Goal: Task Accomplishment & Management: Manage account settings

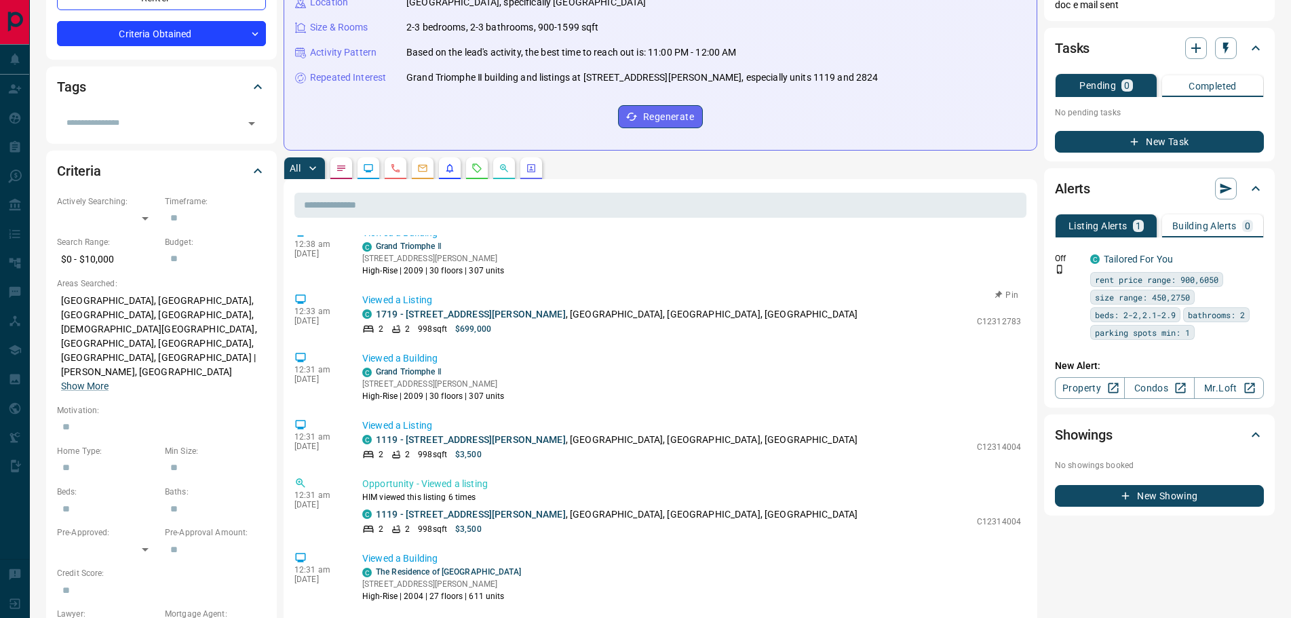
scroll to position [68, 0]
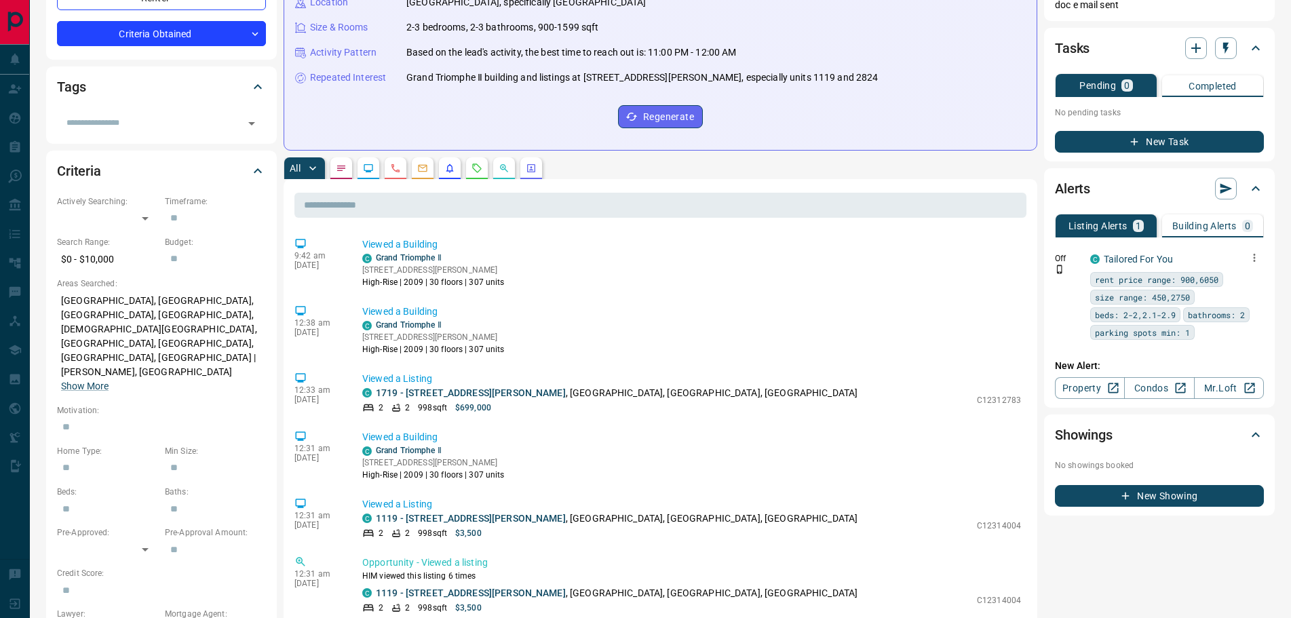
click at [1253, 258] on icon "button" at bounding box center [1254, 258] width 12 height 12
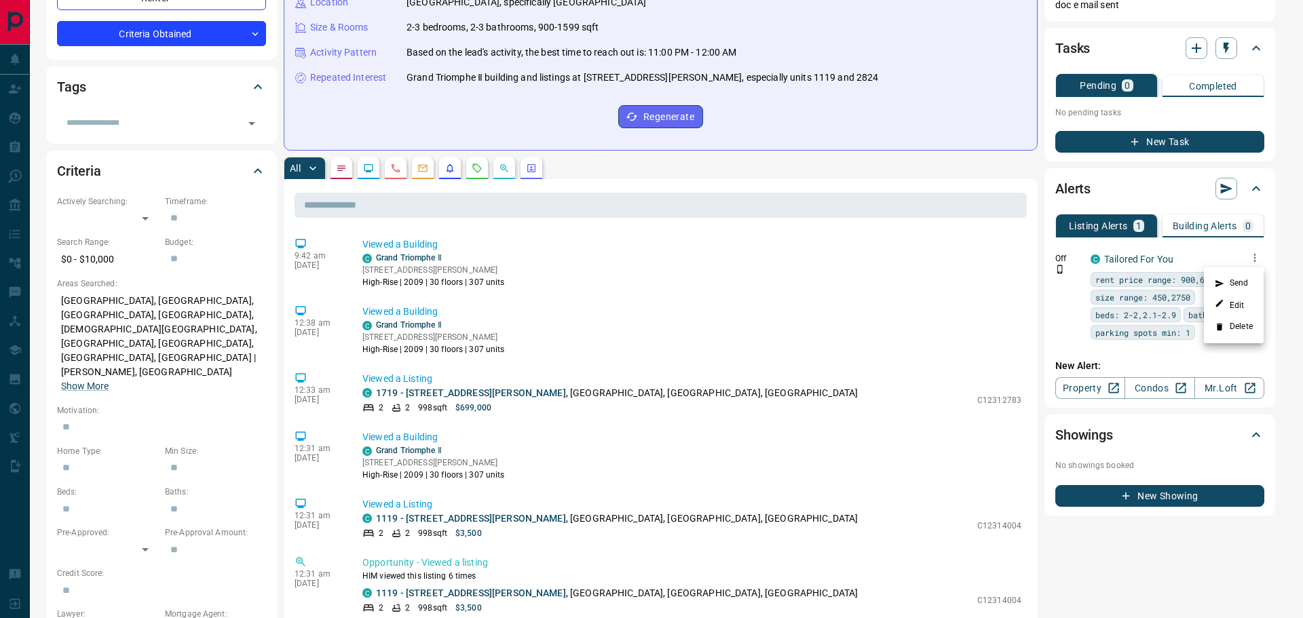
click at [1227, 326] on li "Delete" at bounding box center [1234, 327] width 60 height 22
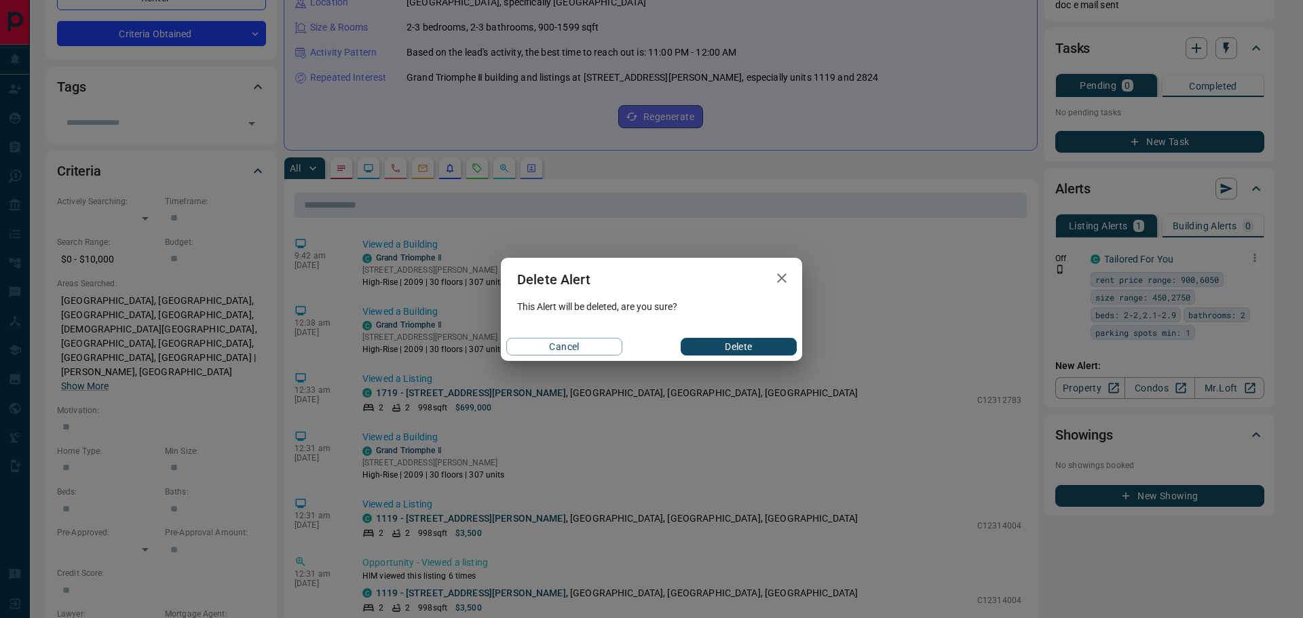
click at [744, 346] on button "Delete" at bounding box center [739, 347] width 116 height 18
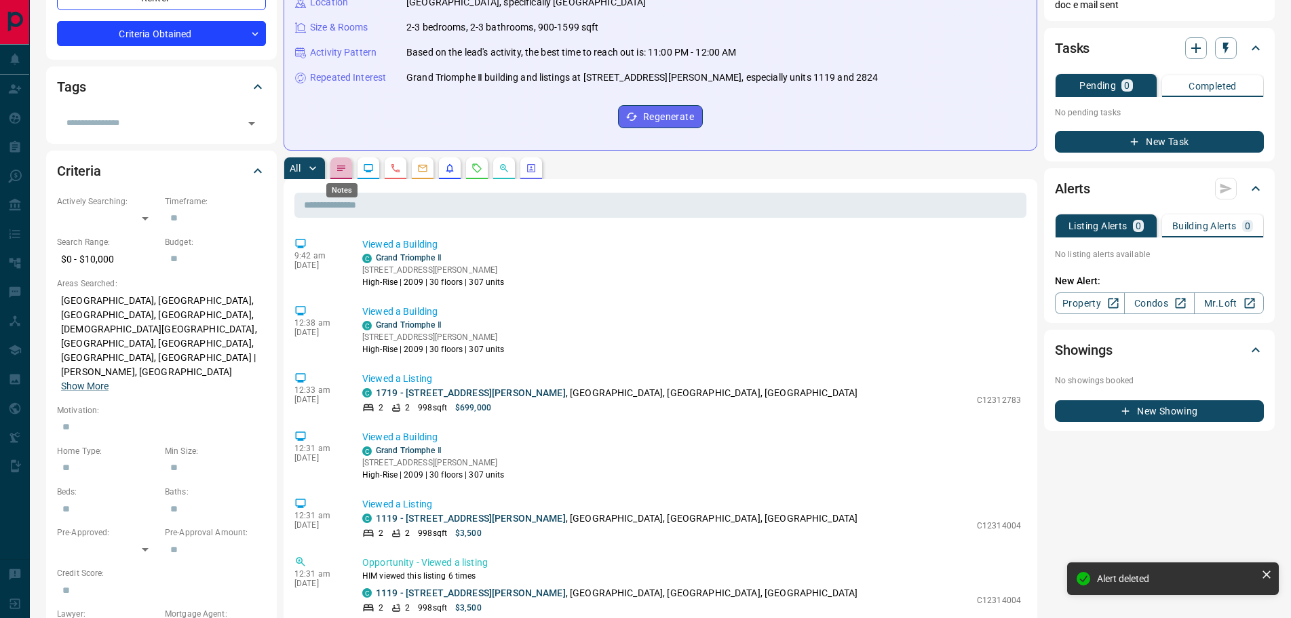
click at [337, 171] on icon "Notes" at bounding box center [341, 168] width 11 height 11
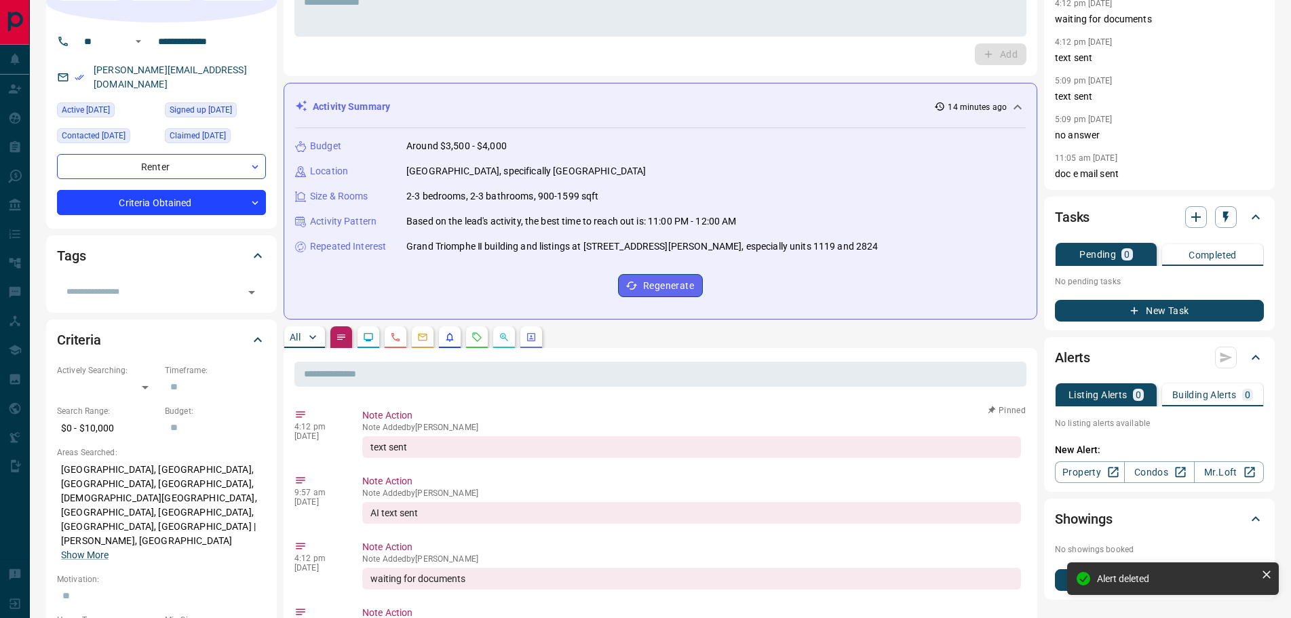
scroll to position [0, 0]
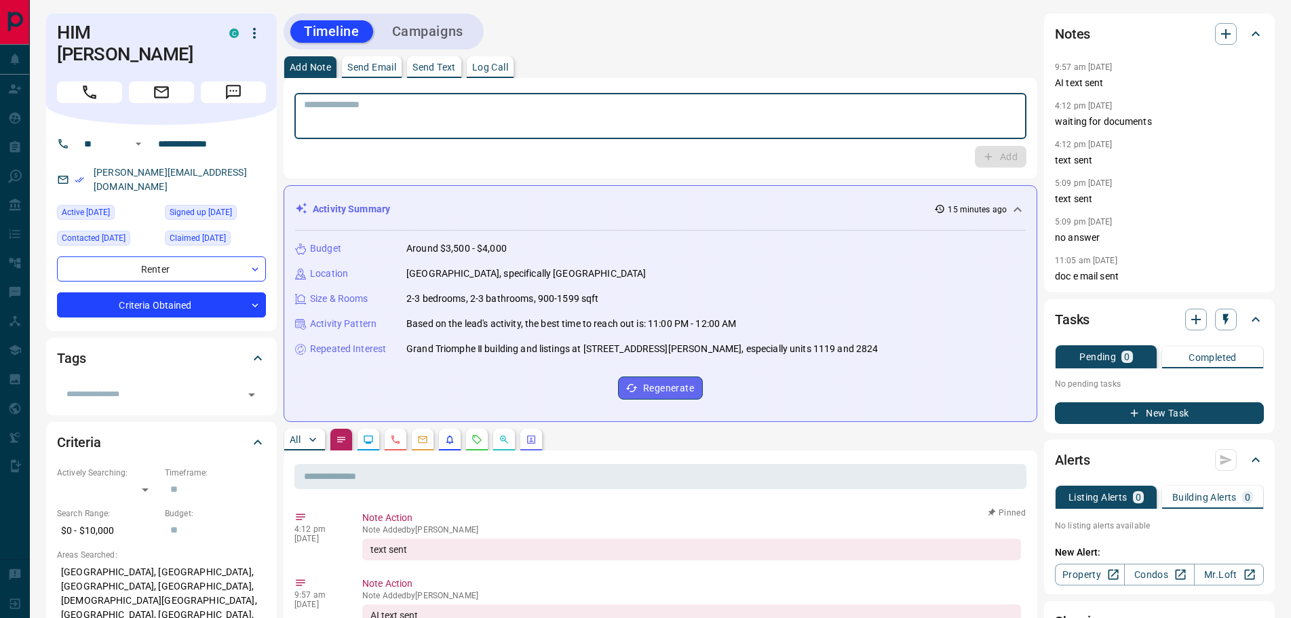
click at [467, 109] on textarea at bounding box center [660, 116] width 713 height 35
type textarea "**********"
click at [994, 155] on icon "button" at bounding box center [988, 157] width 12 height 12
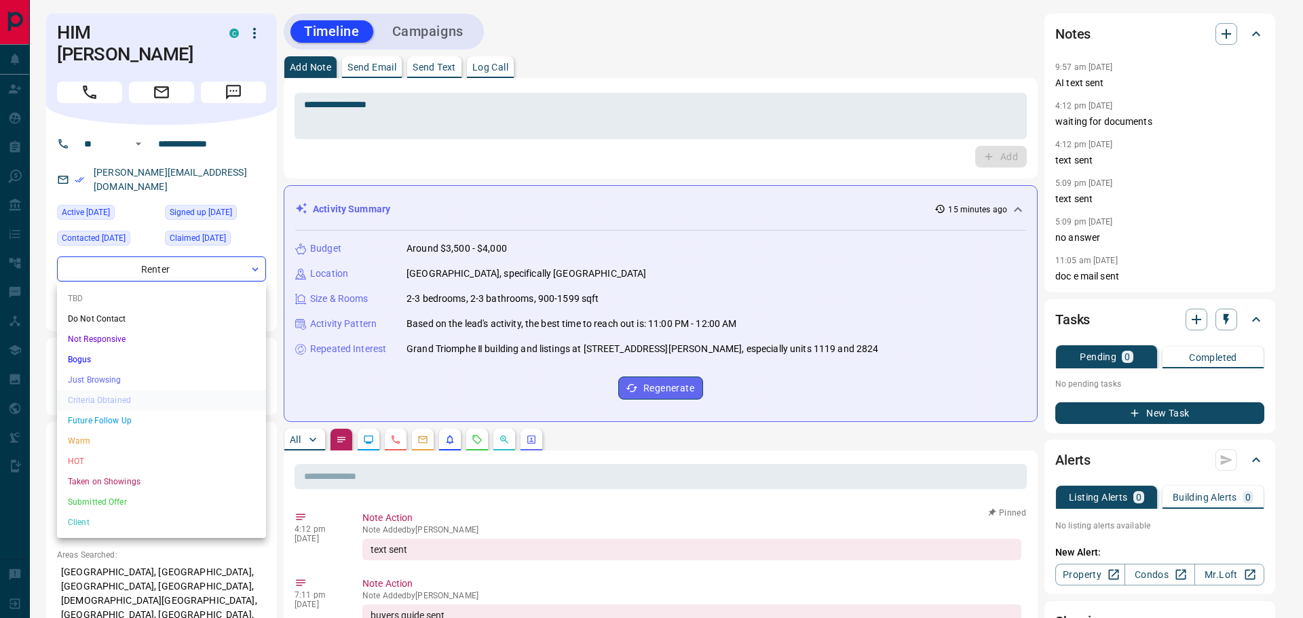
click at [107, 418] on li "Future Follow Up" at bounding box center [161, 420] width 209 height 20
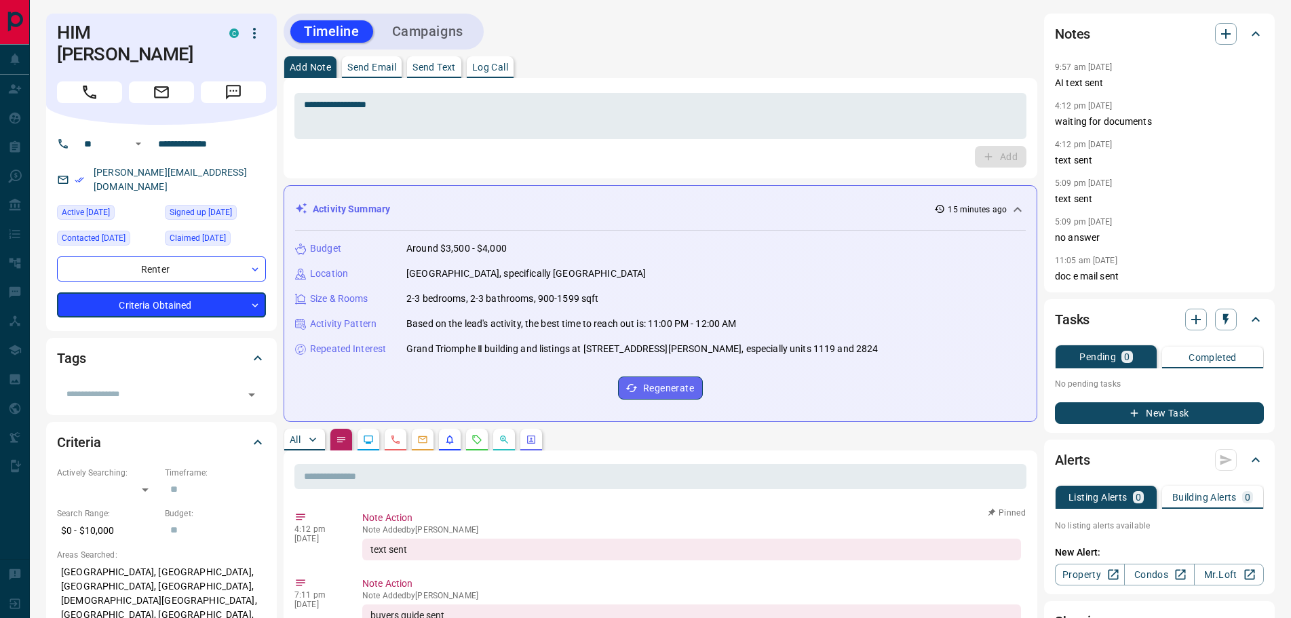
type input "*"
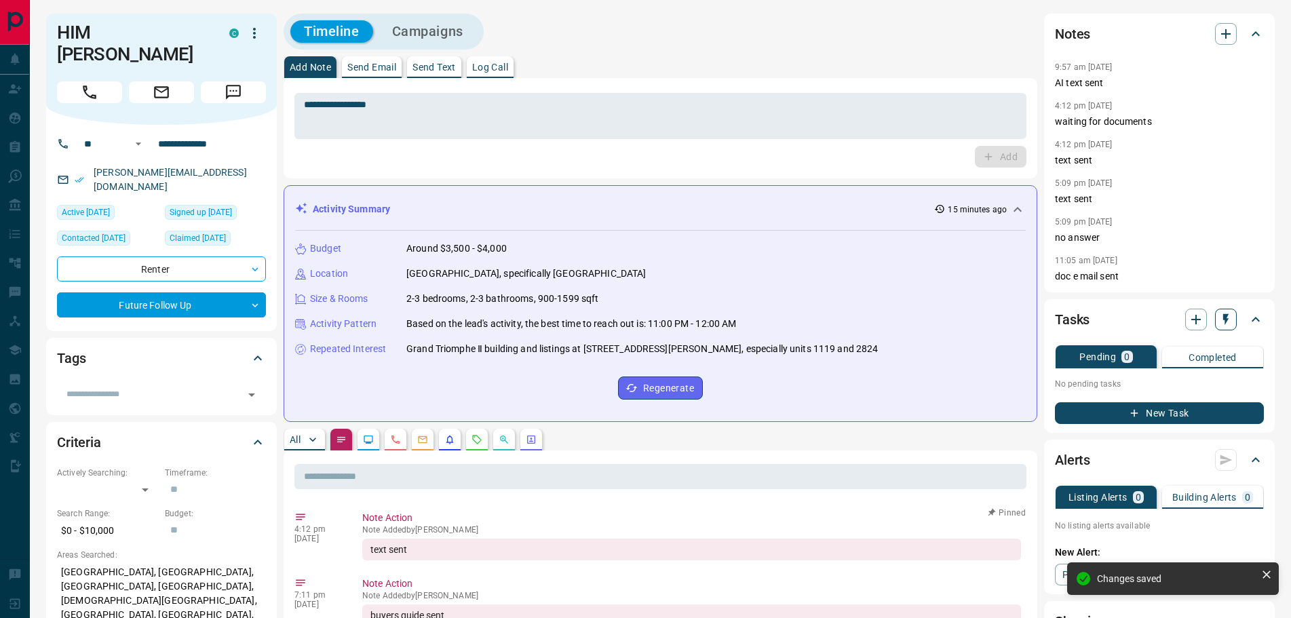
click at [1222, 326] on button "button" at bounding box center [1226, 320] width 22 height 22
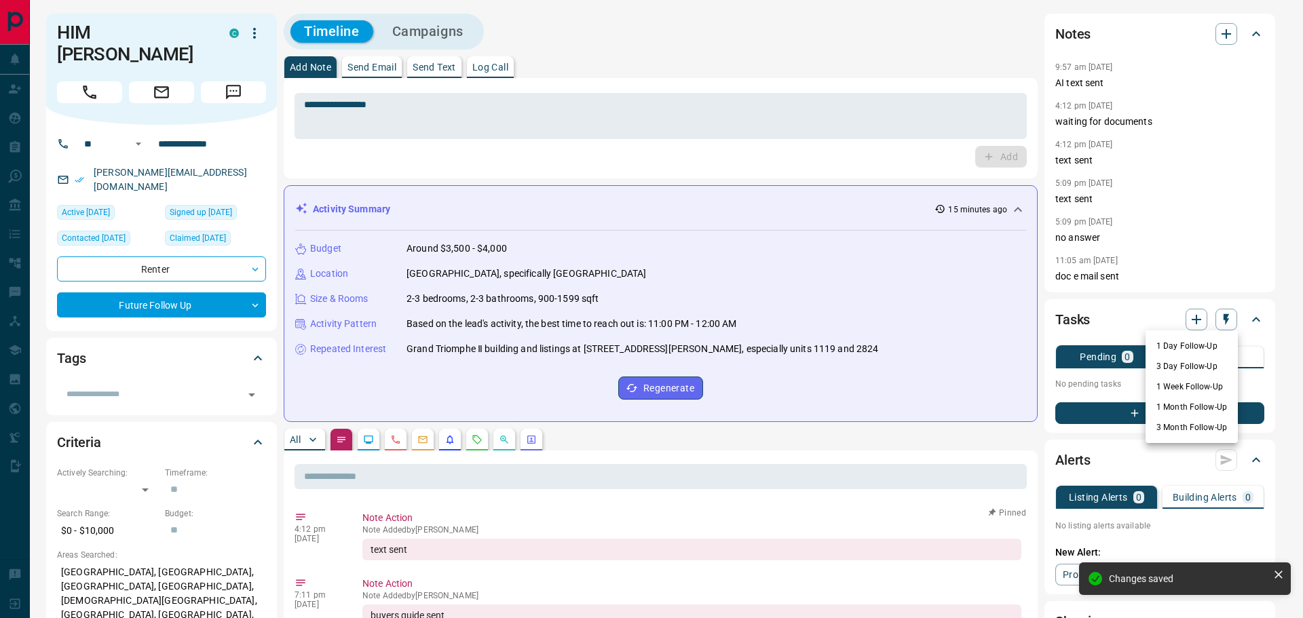
click at [1173, 368] on li "3 Day Follow-Up" at bounding box center [1191, 366] width 92 height 20
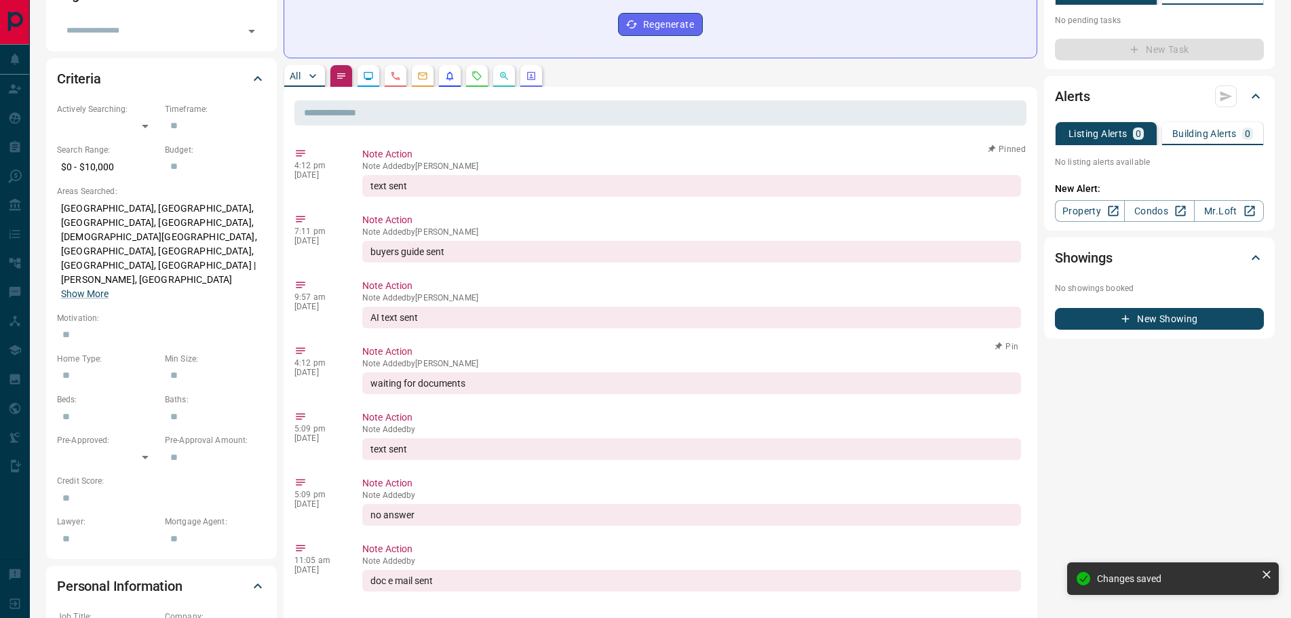
scroll to position [407, 0]
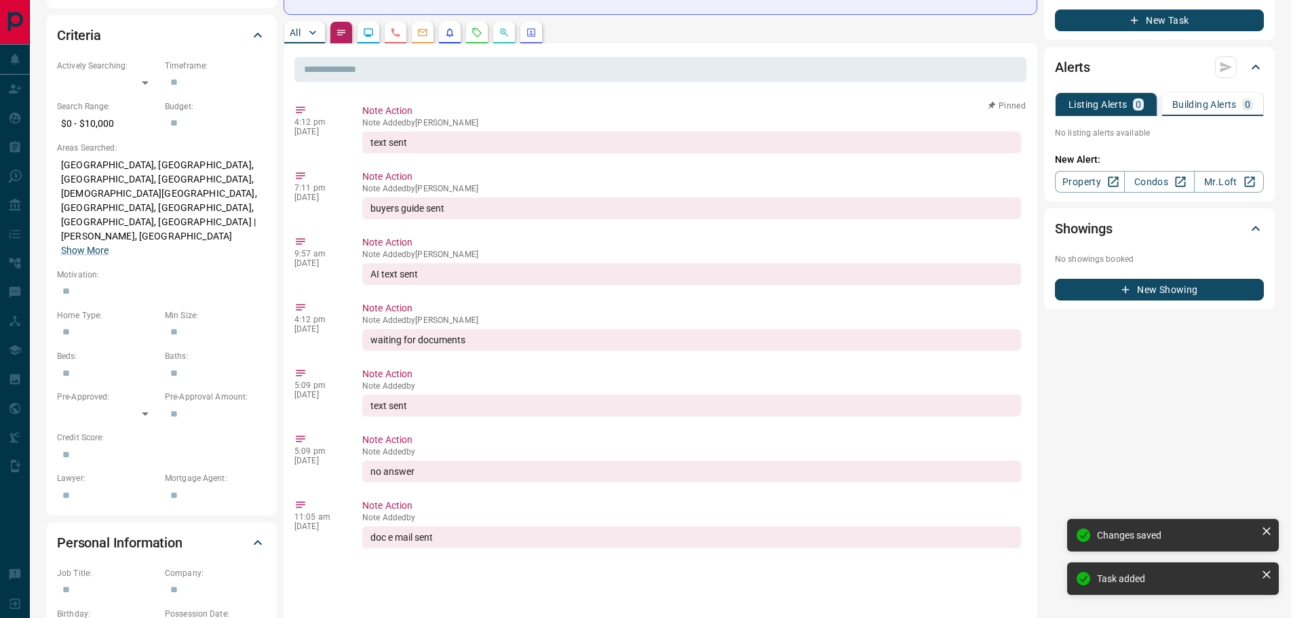
click at [301, 32] on button "All" at bounding box center [304, 33] width 41 height 22
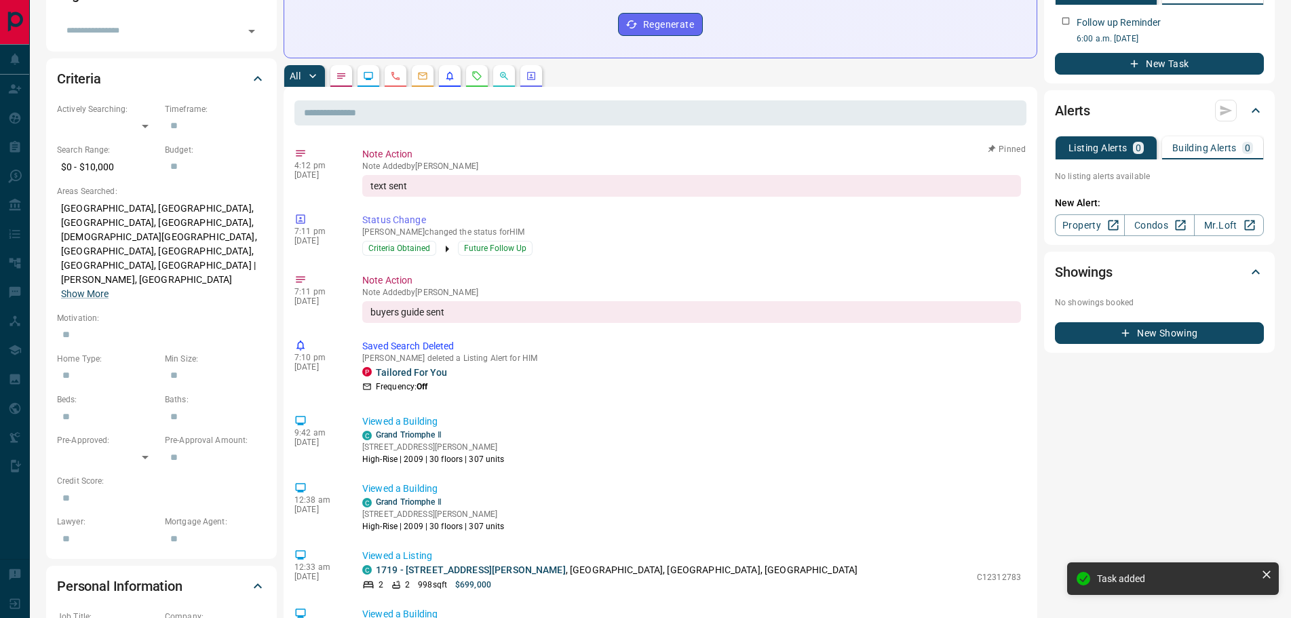
scroll to position [339, 0]
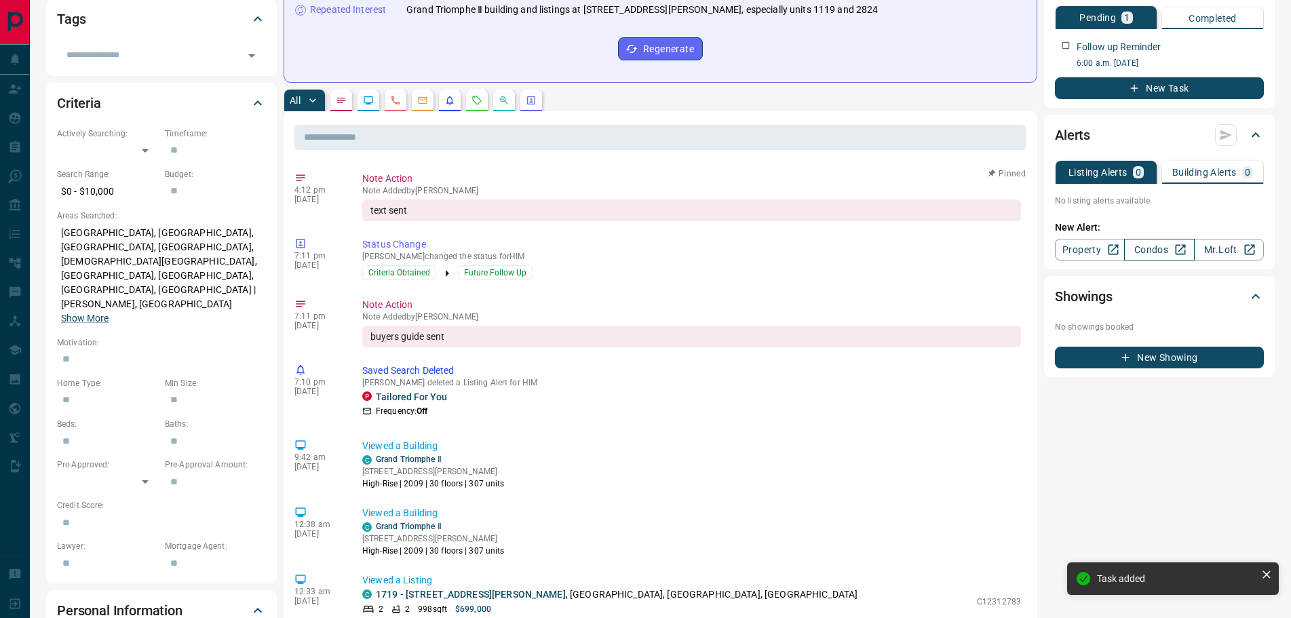
click at [1145, 246] on link "Condos" at bounding box center [1159, 250] width 70 height 22
click at [374, 102] on icon "Lead Browsing Activity" at bounding box center [368, 100] width 11 height 11
